Goal: Register for event/course

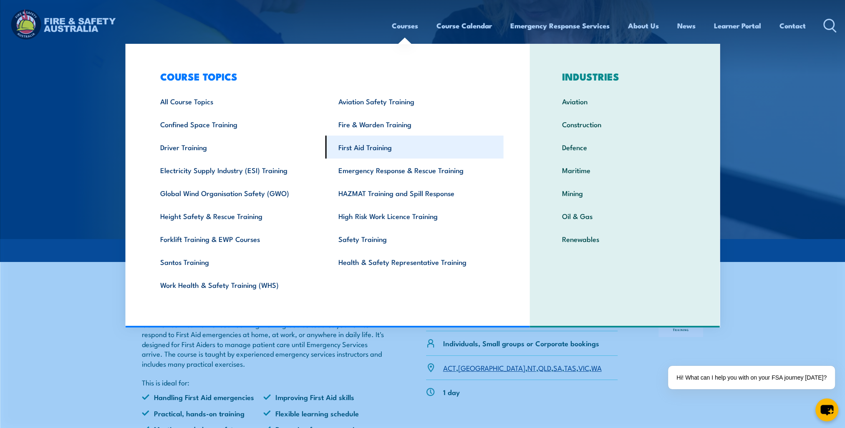
click at [374, 149] on link "First Aid Training" at bounding box center [415, 147] width 178 height 23
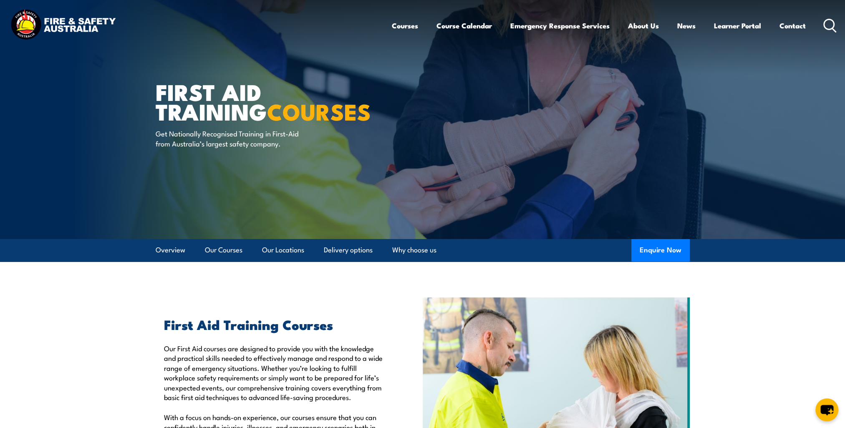
click at [835, 22] on icon at bounding box center [830, 26] width 13 height 14
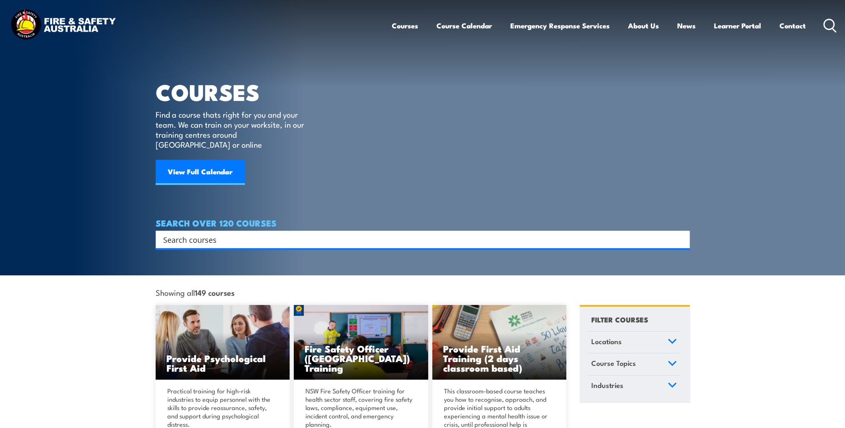
click at [217, 233] on input "Search input" at bounding box center [417, 239] width 508 height 13
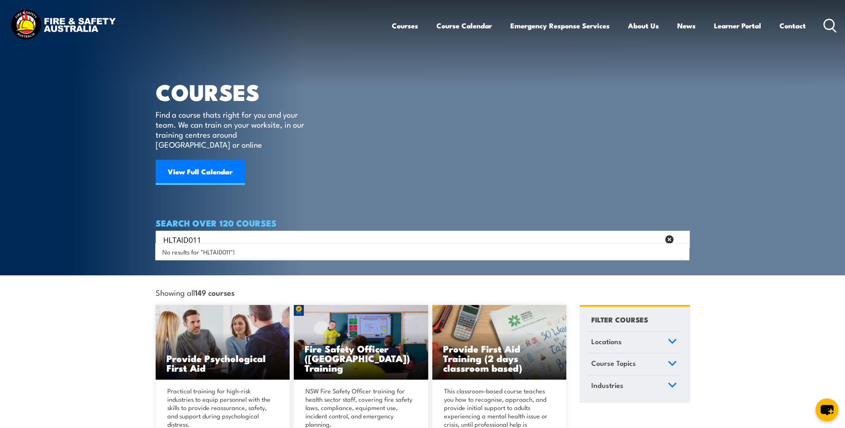
type input "HLTAID011"
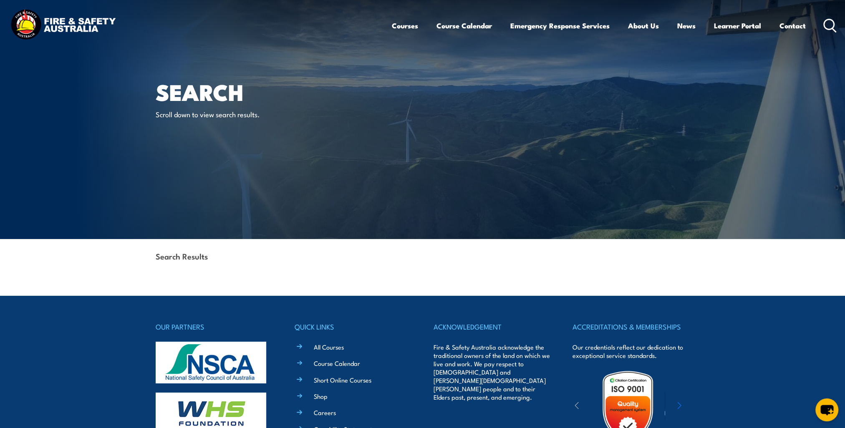
click at [827, 24] on icon at bounding box center [830, 26] width 13 height 14
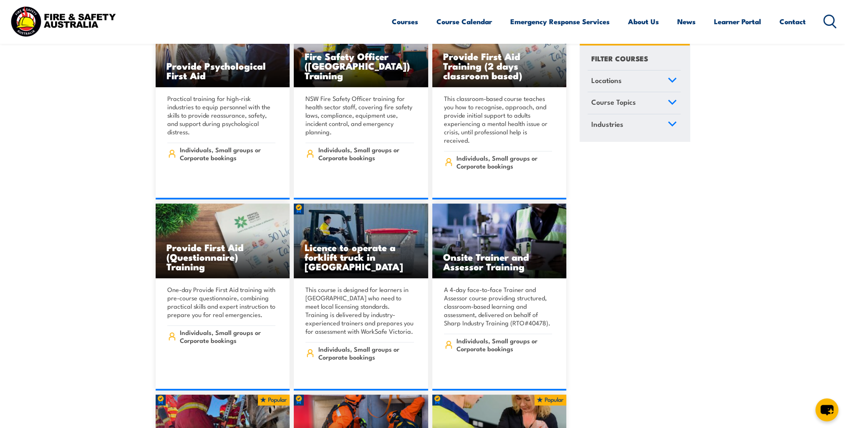
scroll to position [124, 0]
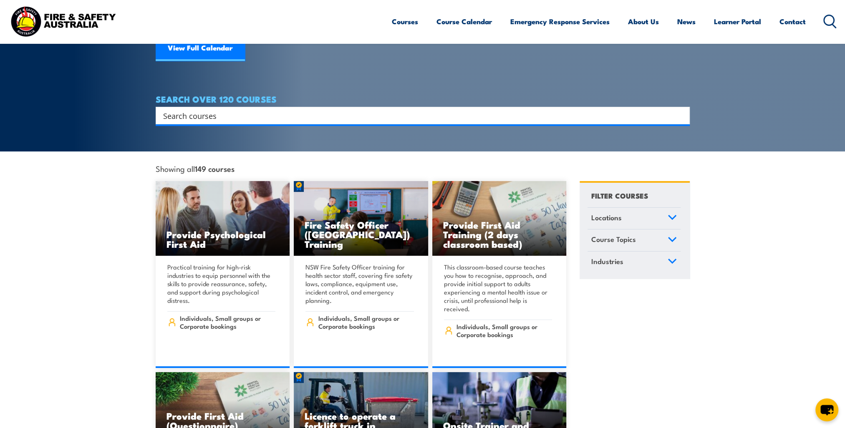
click at [220, 109] on input "Search input" at bounding box center [417, 115] width 508 height 13
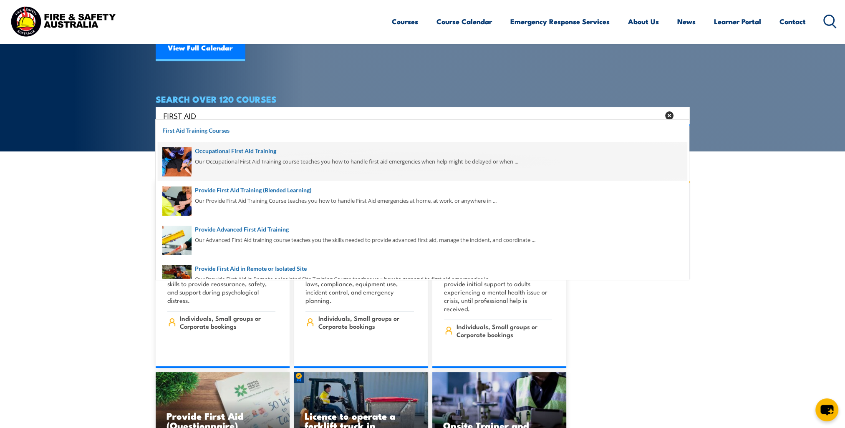
type input "FIRST AID"
click at [227, 153] on span at bounding box center [422, 161] width 529 height 39
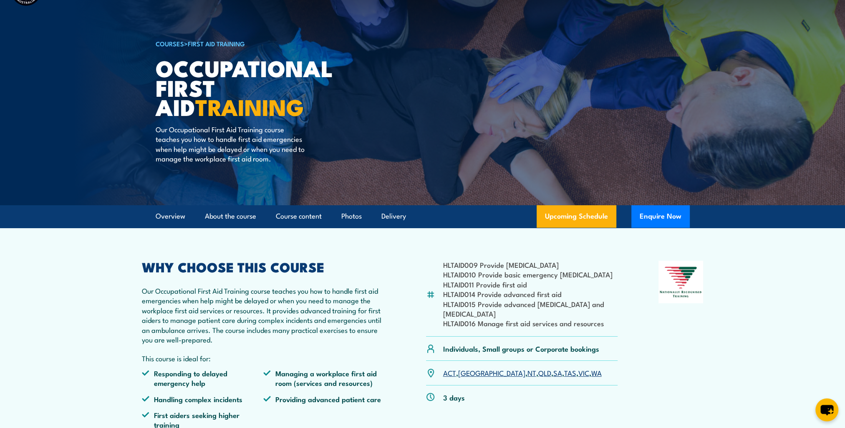
scroll to position [125, 0]
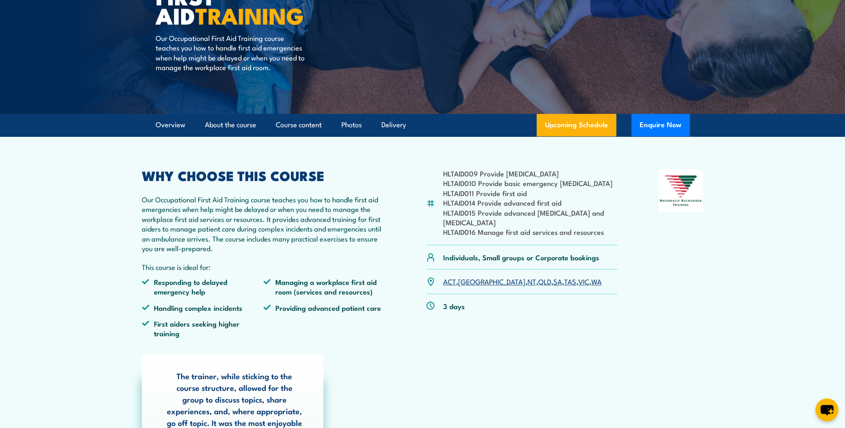
click at [579, 284] on link "VIC" at bounding box center [584, 281] width 11 height 10
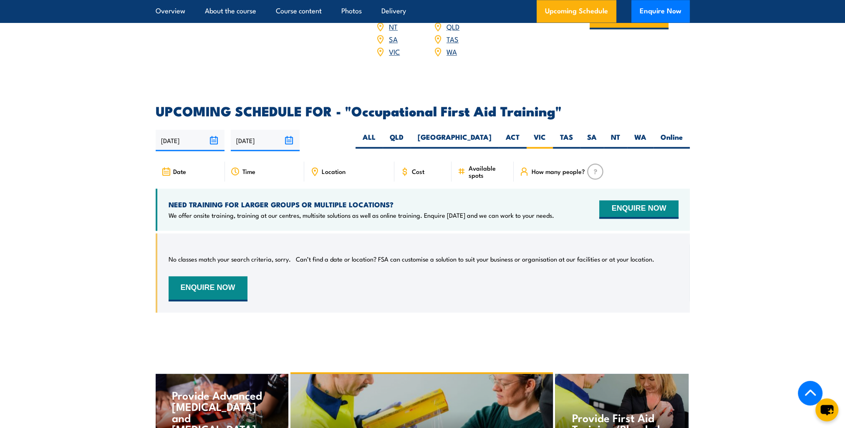
scroll to position [1421, 0]
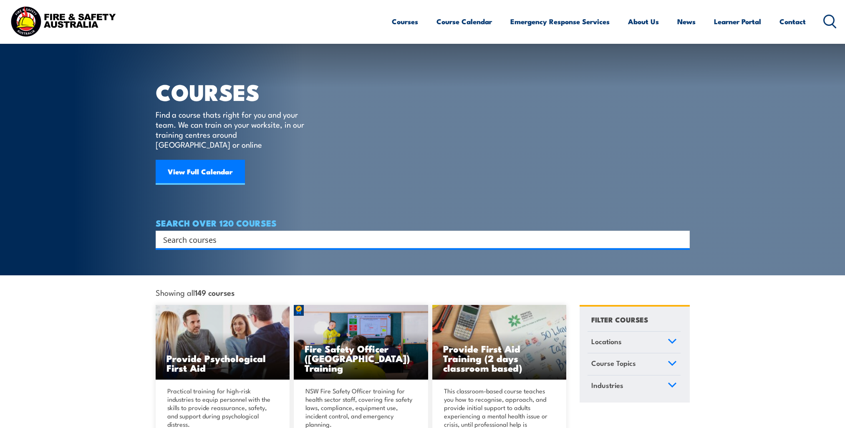
scroll to position [124, 0]
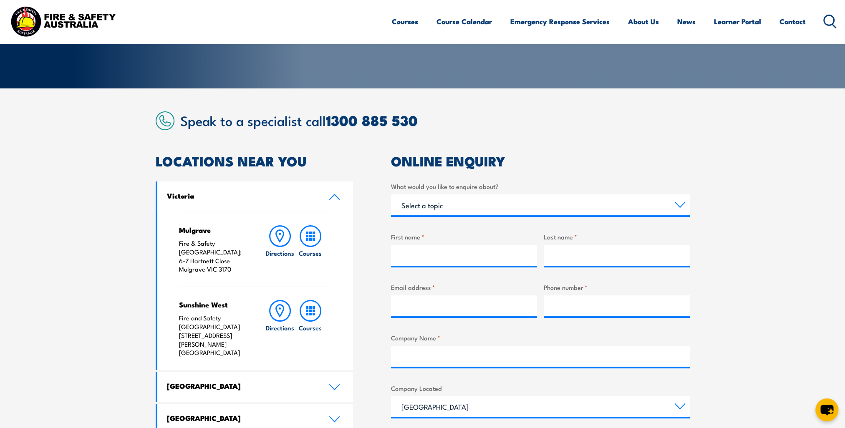
scroll to position [42, 0]
